Goal: Transaction & Acquisition: Purchase product/service

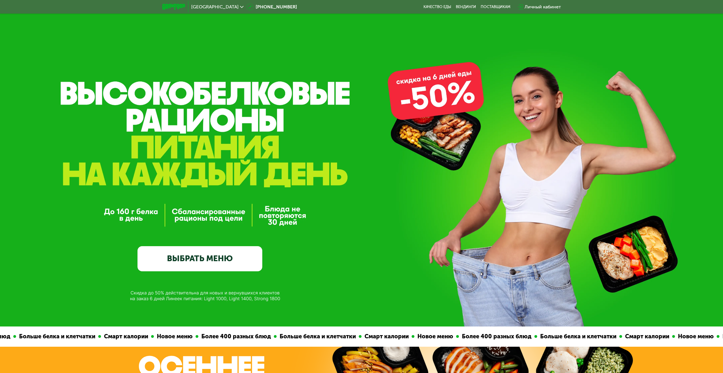
click at [227, 5] on span "[GEOGRAPHIC_DATA]" at bounding box center [214, 7] width 47 height 5
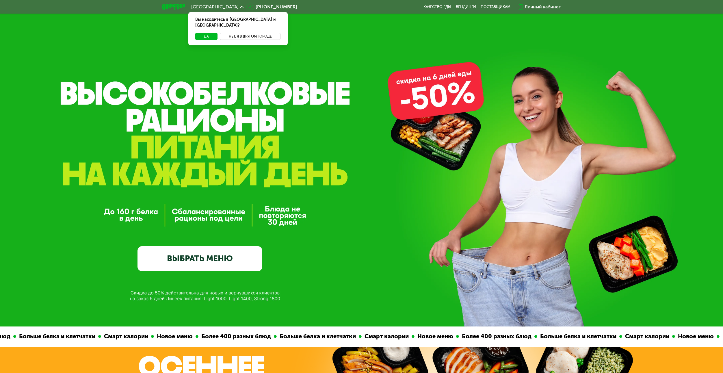
click at [242, 33] on button "Нет, я в другом городе" at bounding box center [250, 36] width 61 height 7
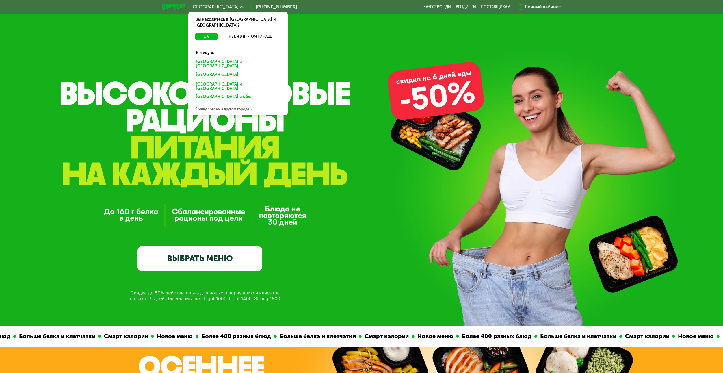
click at [209, 58] on div "[GEOGRAPHIC_DATA] и [GEOGRAPHIC_DATA]." at bounding box center [238, 64] width 92 height 12
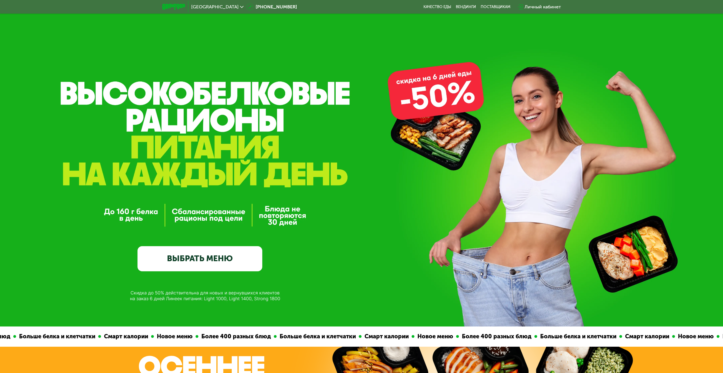
click at [226, 250] on link "ВЫБРАТЬ МЕНЮ" at bounding box center [199, 258] width 125 height 25
click at [237, 255] on link "ВЫБРАТЬ МЕНЮ" at bounding box center [199, 258] width 125 height 25
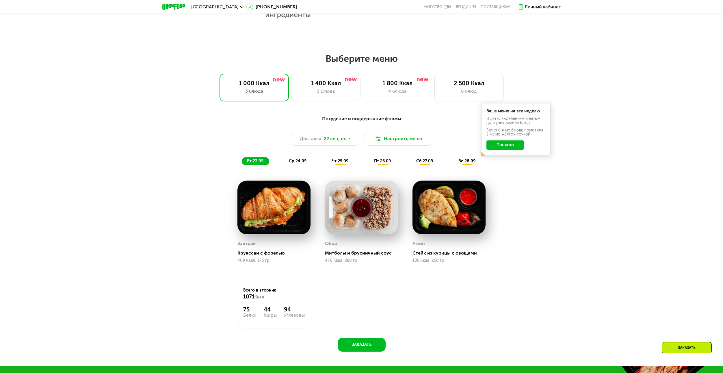
scroll to position [562, 0]
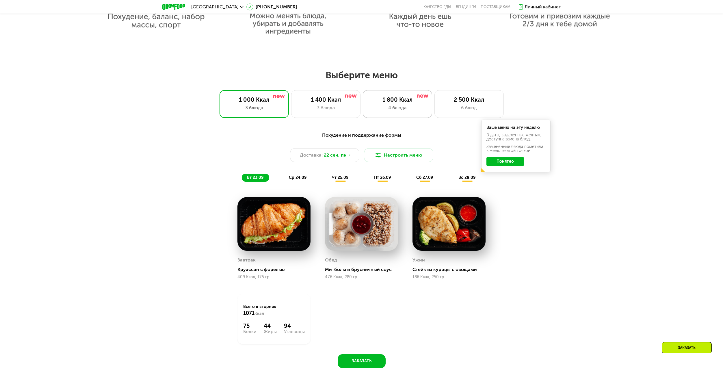
click at [405, 111] on div "4 блюда" at bounding box center [397, 107] width 57 height 7
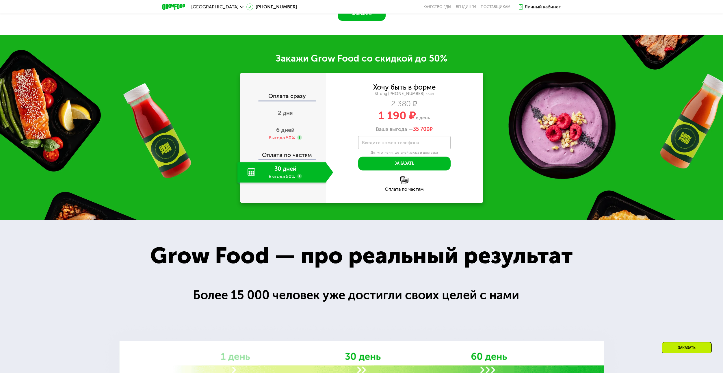
scroll to position [851, 0]
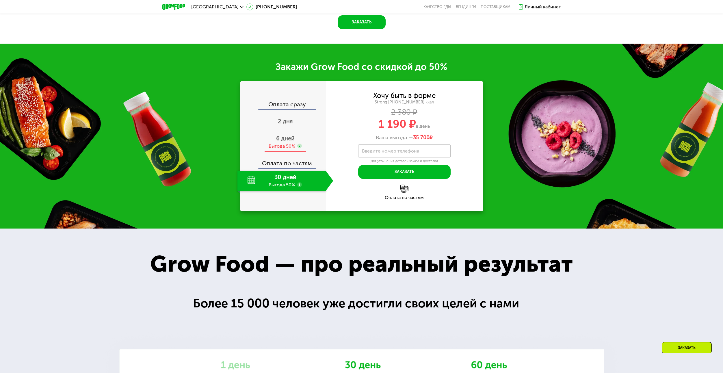
click at [272, 152] on div "6 дней Выгода 50%" at bounding box center [285, 142] width 96 height 20
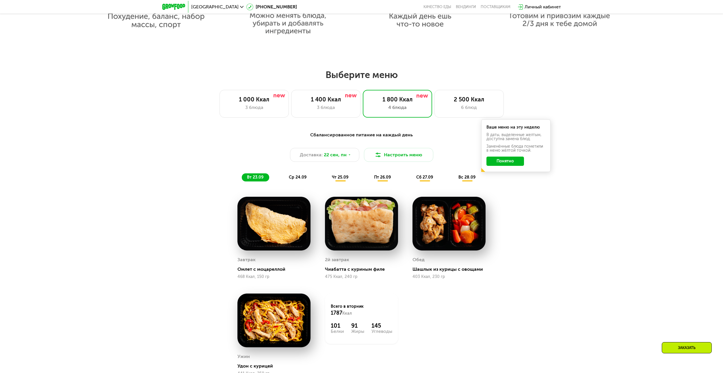
scroll to position [562, 0]
click at [297, 182] on div "ср 24.09" at bounding box center [298, 178] width 29 height 8
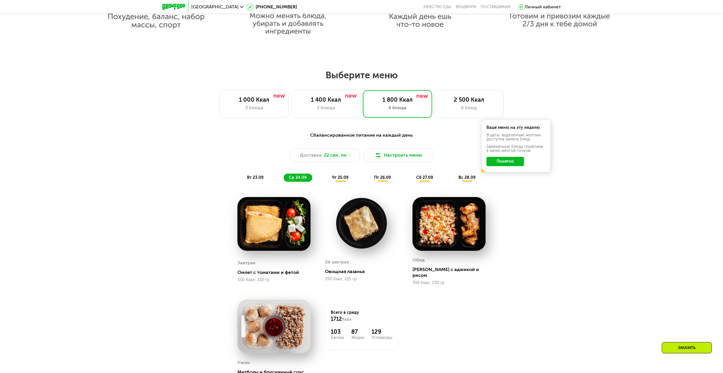
click at [345, 178] on span "чт 25.09" at bounding box center [340, 177] width 16 height 5
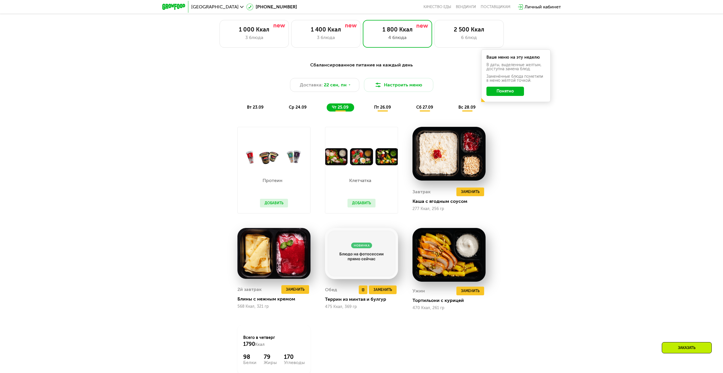
scroll to position [649, 0]
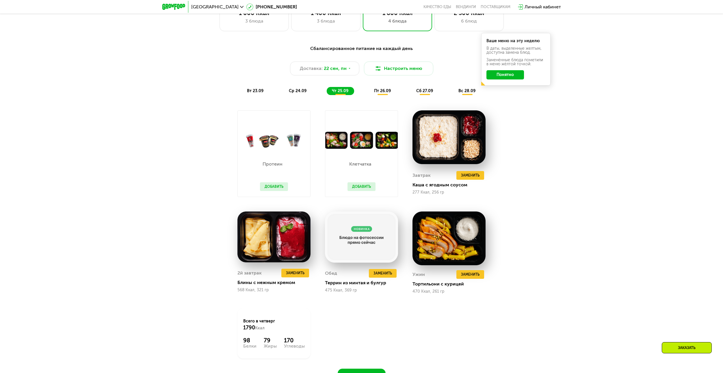
click at [378, 91] on span "пт 26.09" at bounding box center [382, 90] width 17 height 5
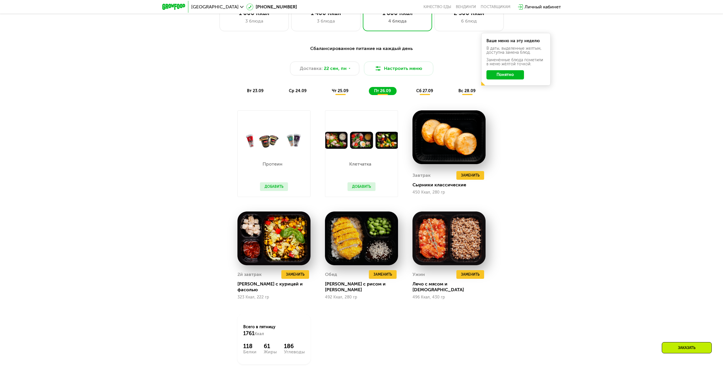
click at [425, 93] on span "сб 27.09" at bounding box center [424, 90] width 17 height 5
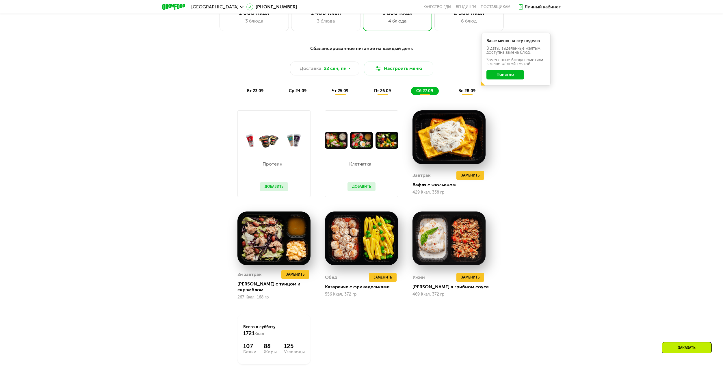
click at [466, 93] on span "вс 28.09" at bounding box center [466, 90] width 17 height 5
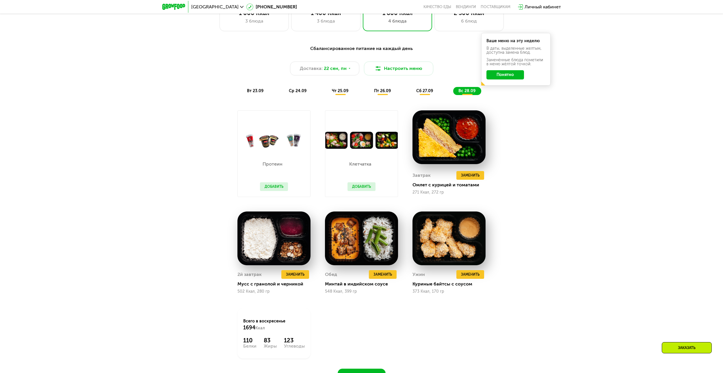
click at [248, 93] on span "вт 23.09" at bounding box center [255, 90] width 16 height 5
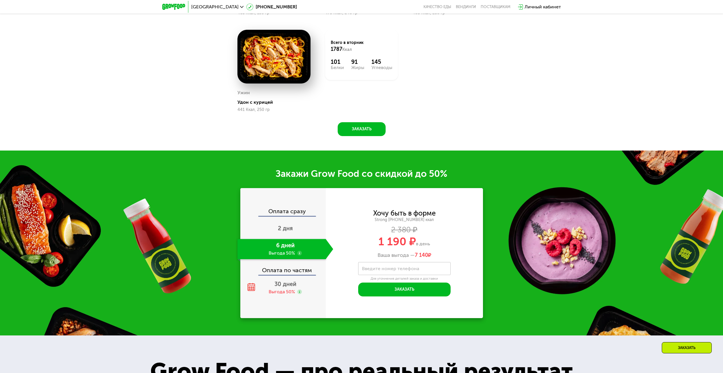
scroll to position [851, 0]
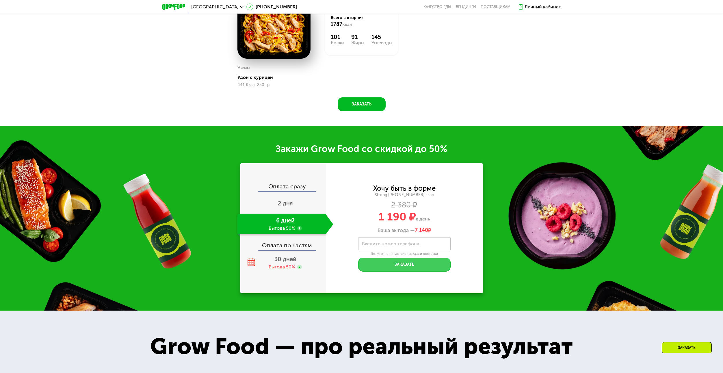
click at [406, 268] on button "Заказать" at bounding box center [404, 265] width 92 height 14
click at [397, 245] on label "Введите номер телефона" at bounding box center [390, 243] width 57 height 3
click at [397, 246] on input "Введите номер телефона" at bounding box center [404, 243] width 92 height 13
type input "**********"
click at [412, 266] on button "Заказать" at bounding box center [404, 265] width 92 height 14
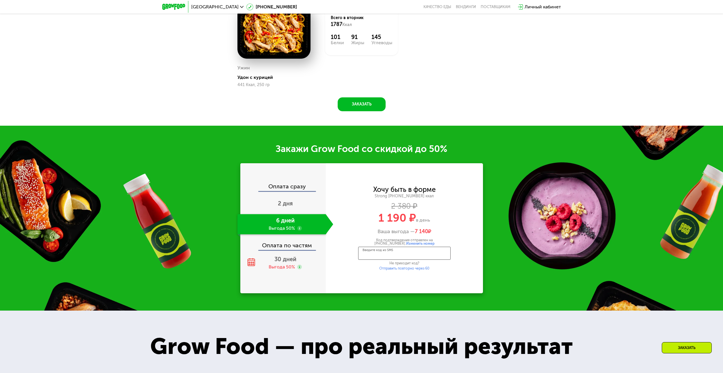
click at [397, 257] on input "Введите код из SMS" at bounding box center [404, 253] width 92 height 13
type input "****"
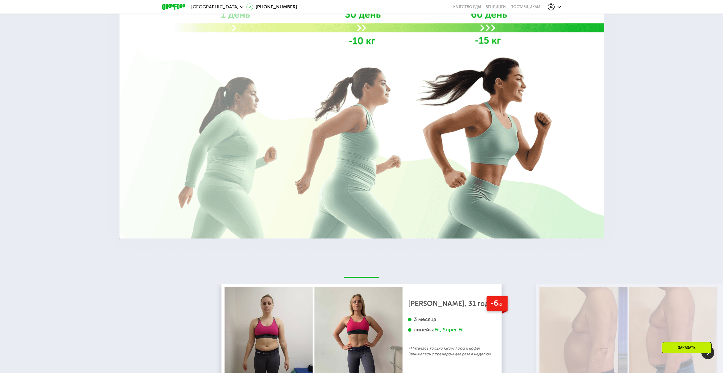
scroll to position [1400, 0]
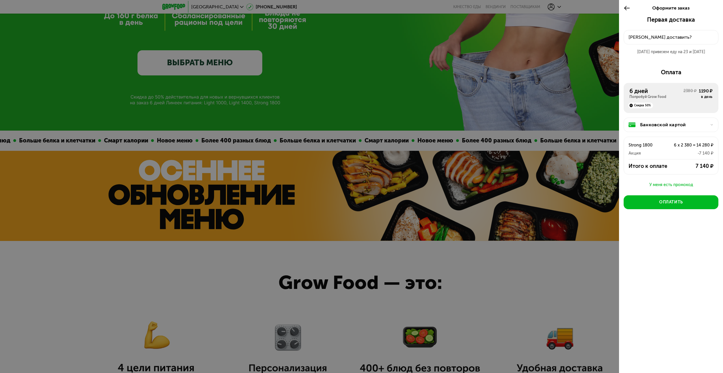
scroll to position [187, 0]
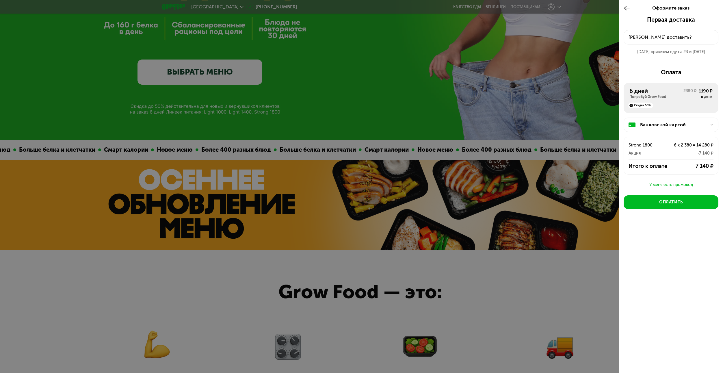
click at [625, 6] on icon at bounding box center [627, 8] width 7 height 7
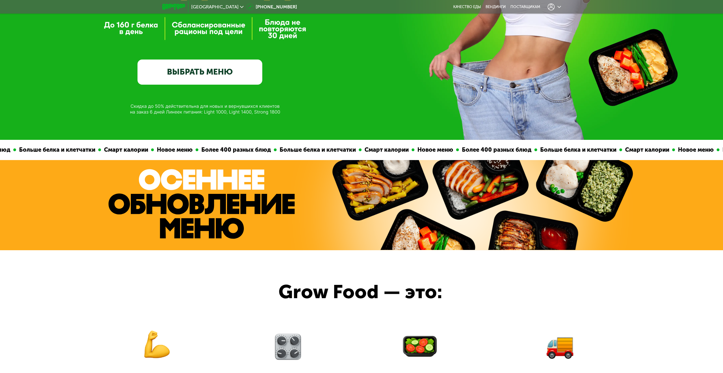
click at [556, 8] on div at bounding box center [554, 6] width 13 height 7
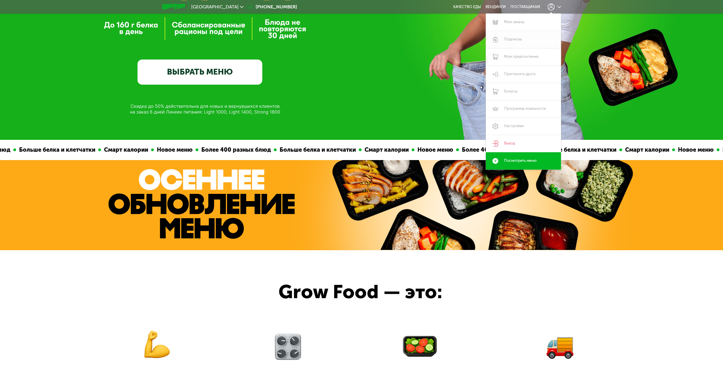
click at [516, 41] on link "Подписка" at bounding box center [523, 39] width 75 height 17
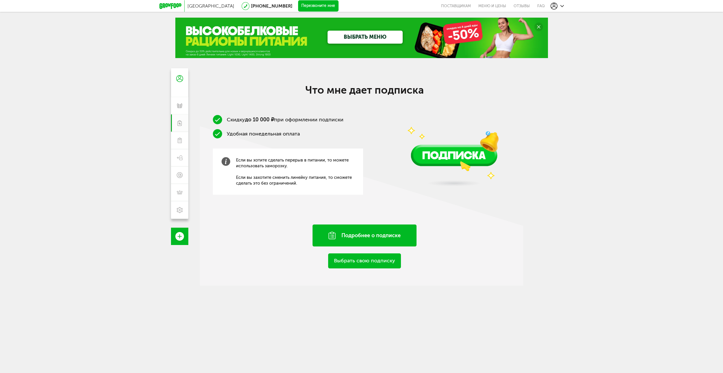
click at [377, 229] on div "Подробнее о подписке" at bounding box center [364, 235] width 104 height 22
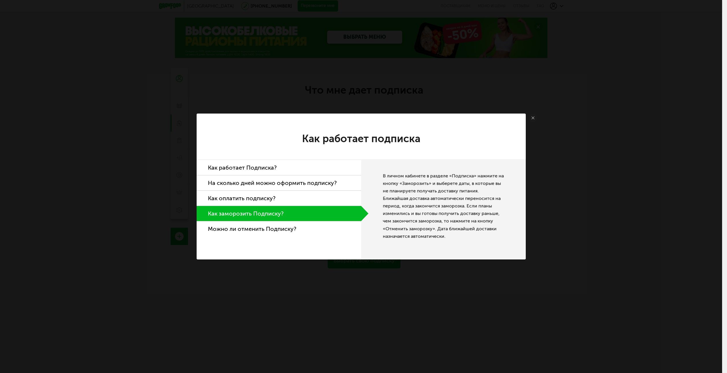
click at [265, 165] on li "Как работает Подписка?" at bounding box center [279, 167] width 165 height 15
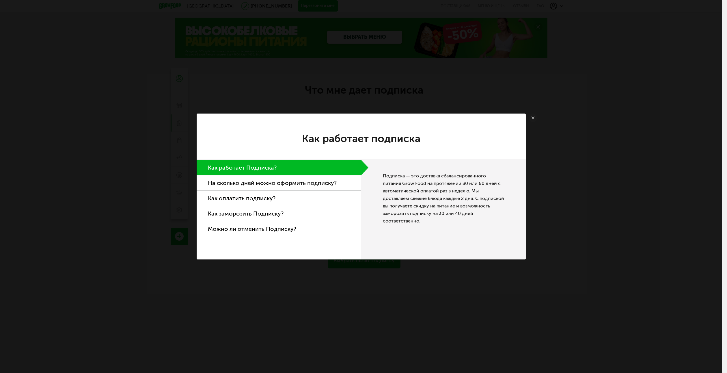
click at [320, 180] on li "На сколько дней можно оформить подписку?" at bounding box center [279, 182] width 165 height 15
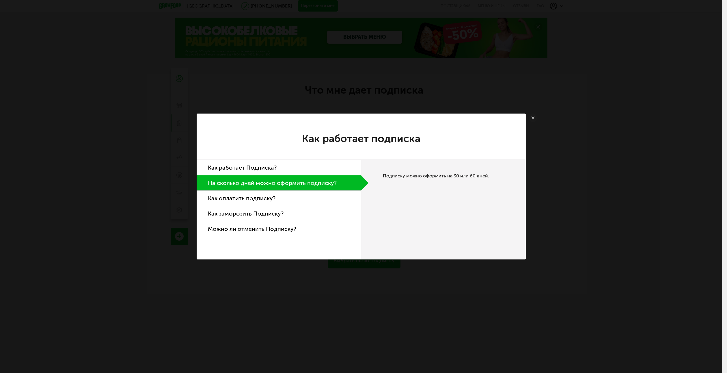
click at [281, 195] on li "Как оплатить подписку?" at bounding box center [279, 198] width 165 height 15
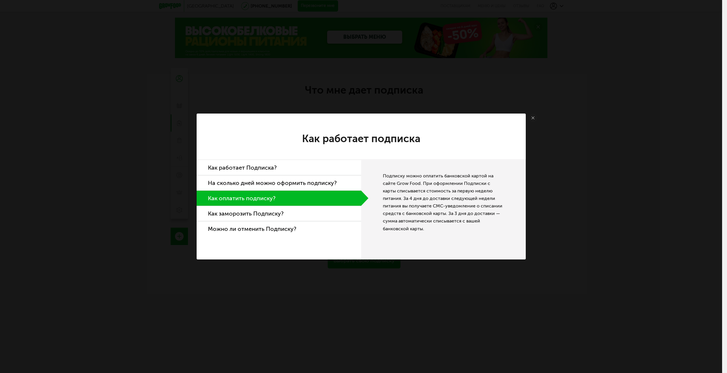
click at [288, 225] on li "Можно ли отменить Подписку?" at bounding box center [279, 228] width 165 height 15
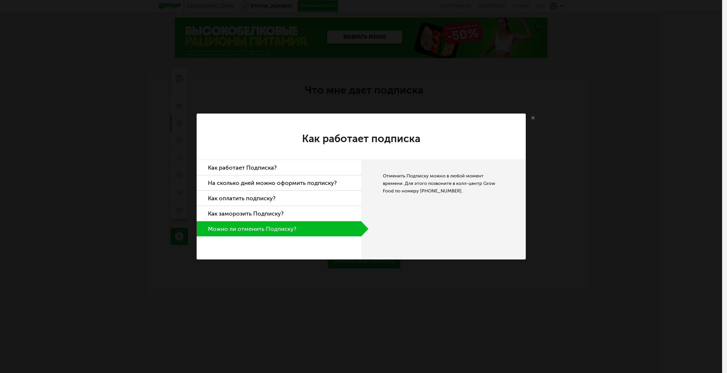
click at [532, 117] on use at bounding box center [533, 117] width 3 height 3
